Goal: Information Seeking & Learning: Learn about a topic

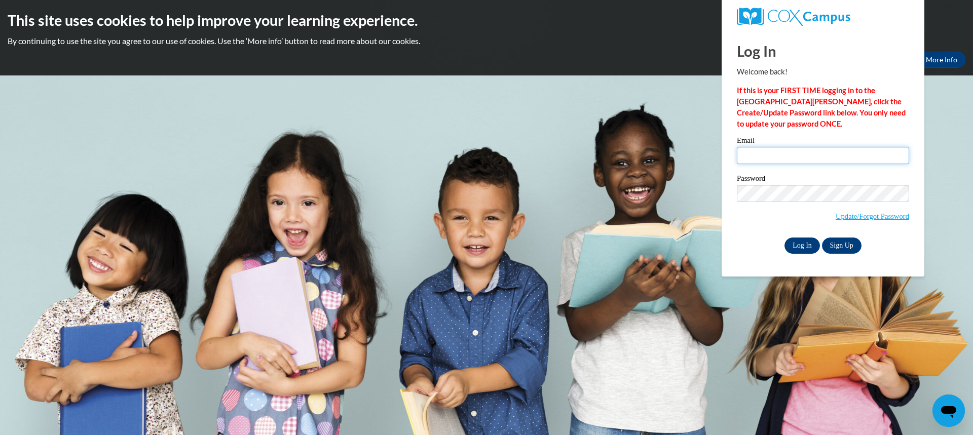
type input "willercarrie@aasd.k12.wi.us"
click at [803, 247] on input "Log In" at bounding box center [801, 246] width 35 height 16
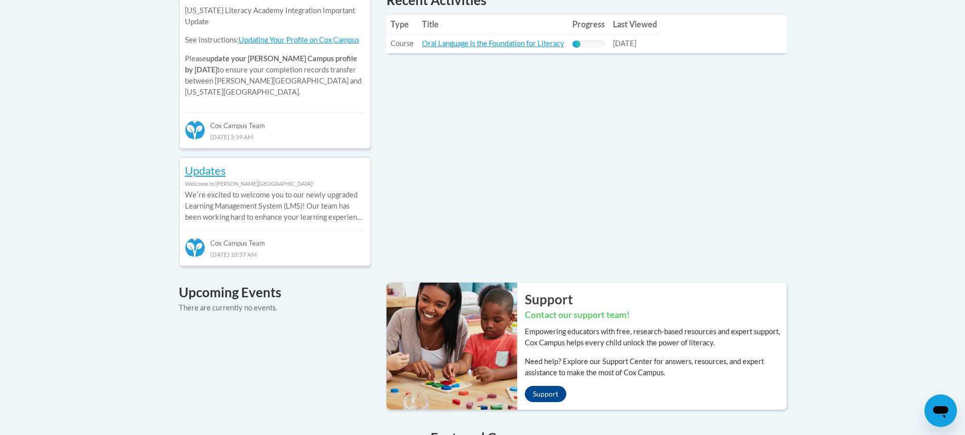
scroll to position [304, 0]
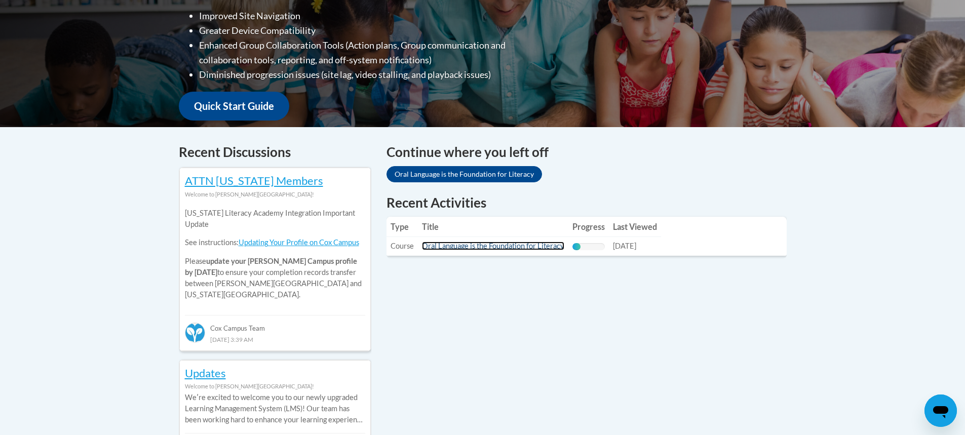
click at [475, 246] on link "Oral Language is the Foundation for Literacy" at bounding box center [493, 246] width 142 height 9
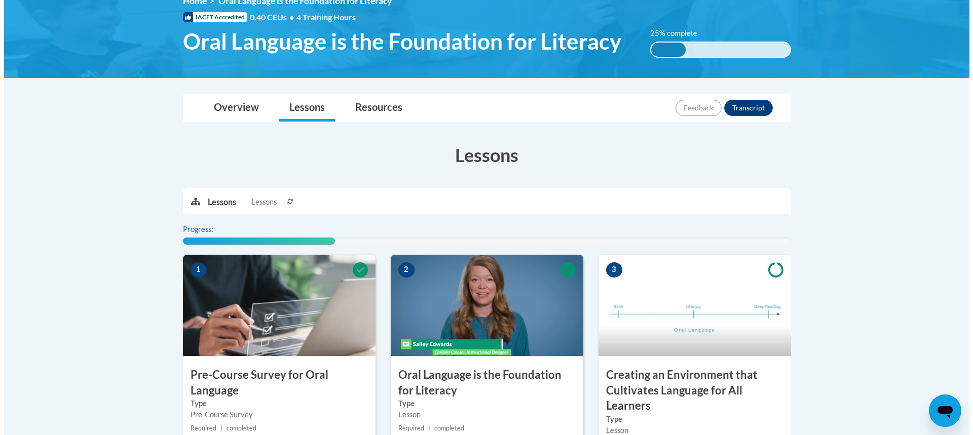
scroll to position [253, 0]
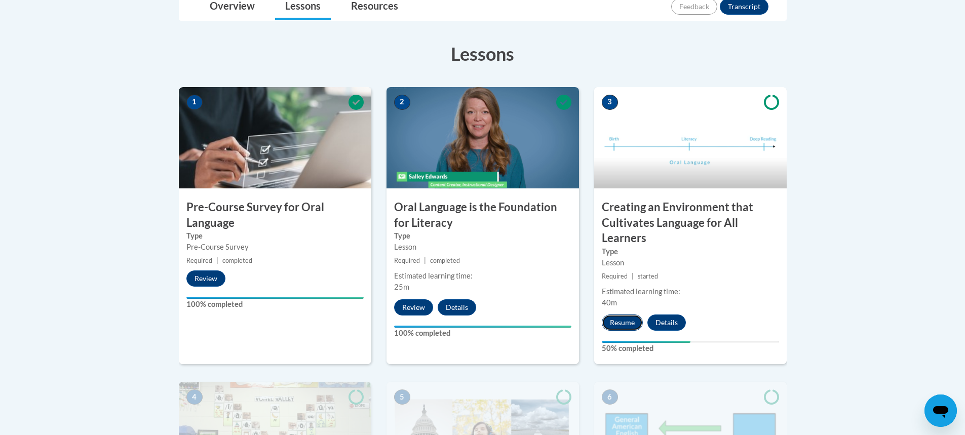
click at [608, 323] on button "Resume" at bounding box center [622, 323] width 41 height 16
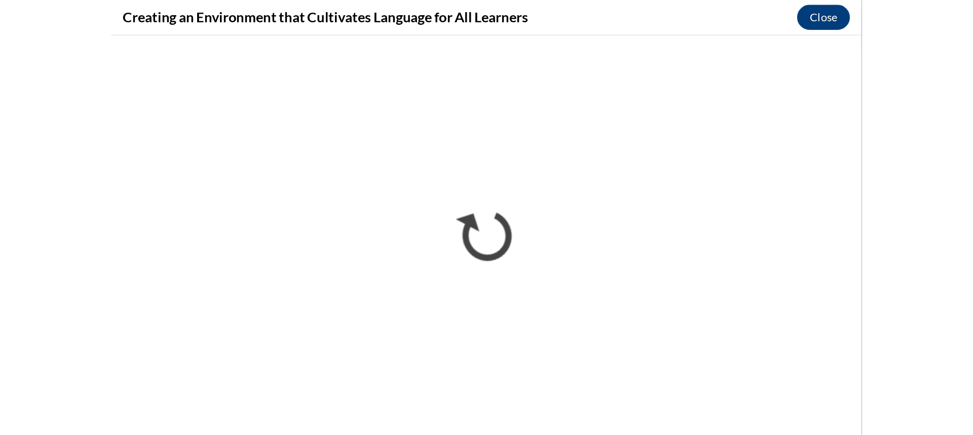
scroll to position [256, 0]
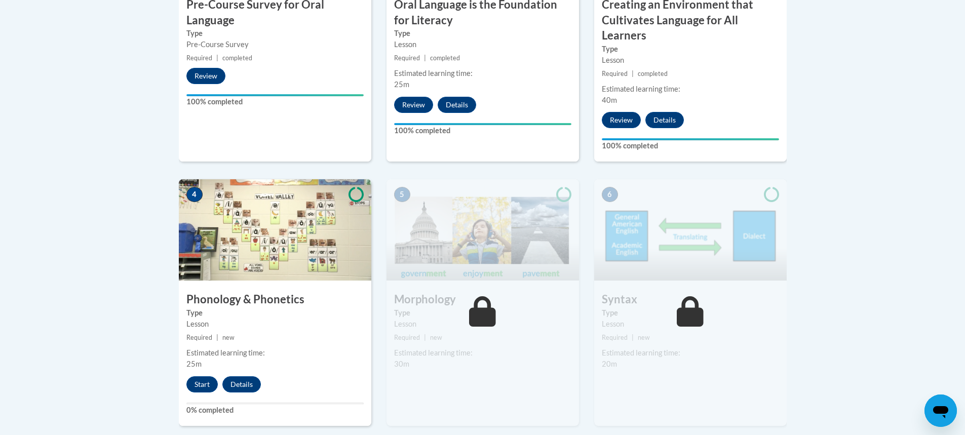
scroll to position [557, 0]
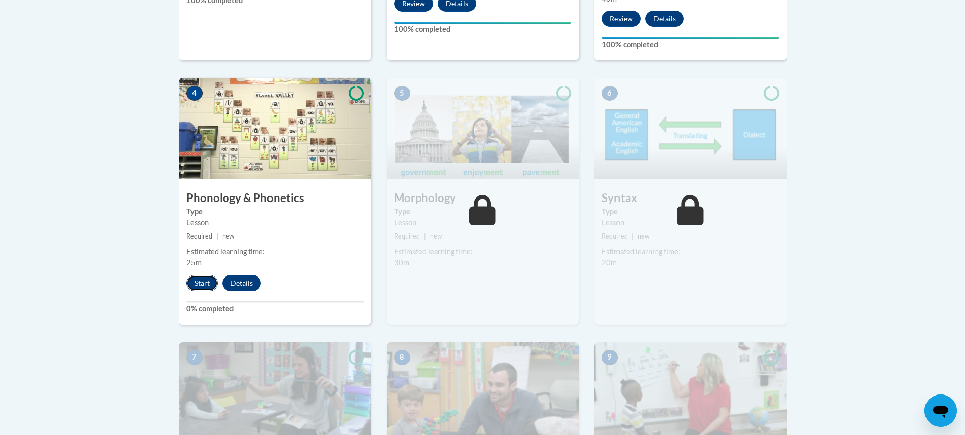
click at [199, 282] on button "Start" at bounding box center [201, 283] width 31 height 16
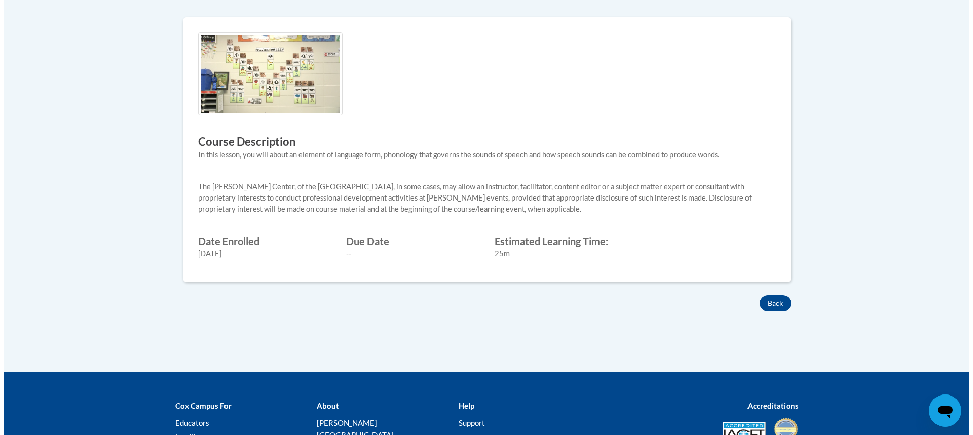
scroll to position [152, 0]
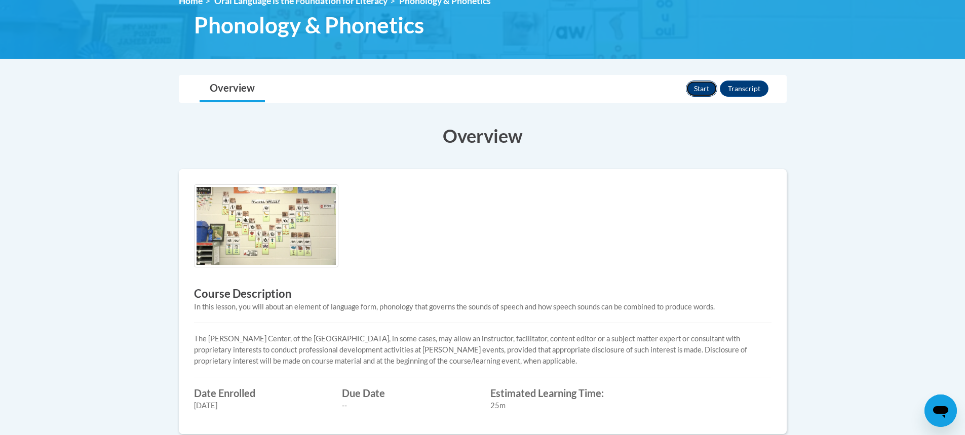
click at [711, 86] on button "Start" at bounding box center [701, 89] width 31 height 16
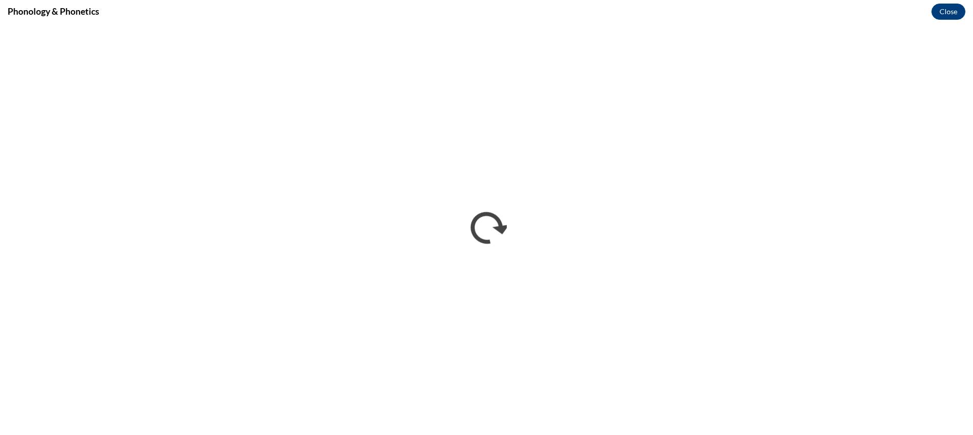
scroll to position [0, 0]
